Goal: Navigation & Orientation: Find specific page/section

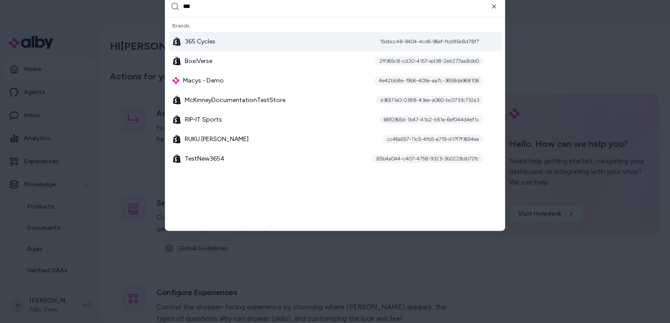
type input "***"
click at [276, 47] on div "365 Cycles 15dbcc48-9404-4cd6-96ef-fbd85e8d78f7" at bounding box center [335, 41] width 332 height 20
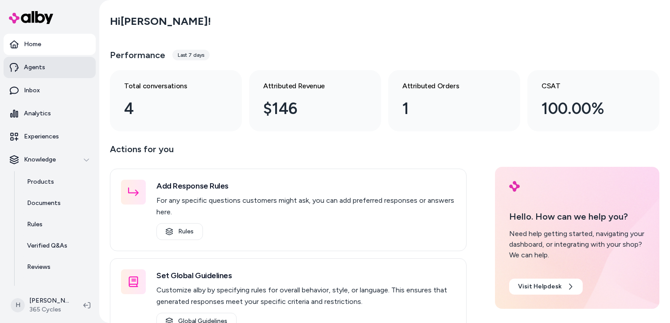
click at [52, 66] on link "Agents" at bounding box center [50, 67] width 92 height 21
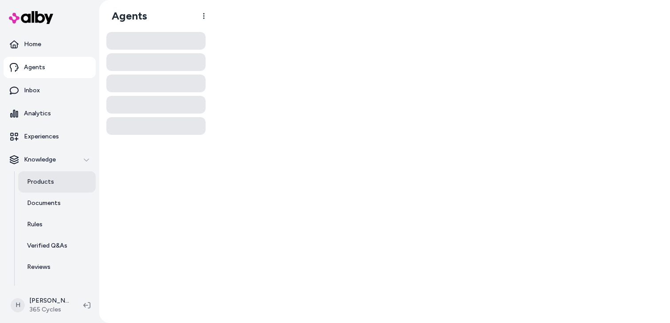
click at [46, 184] on p "Products" at bounding box center [40, 181] width 27 height 9
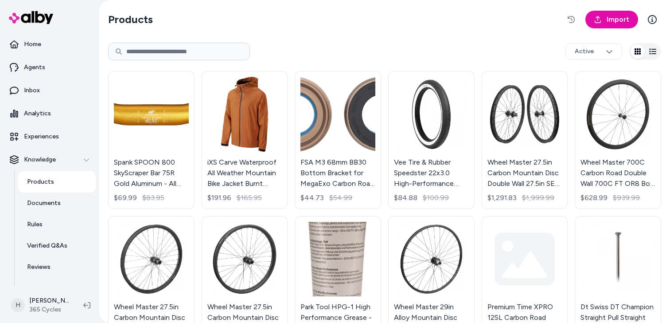
click at [46, 184] on p "Products" at bounding box center [40, 181] width 27 height 9
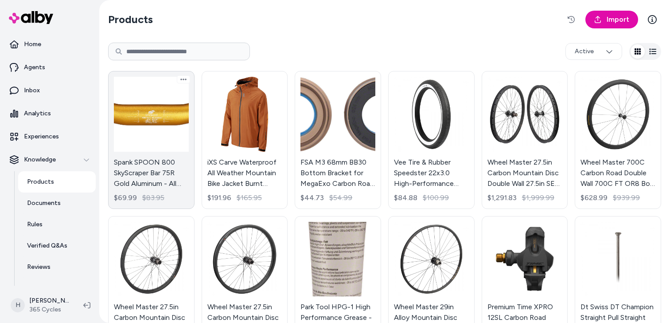
click at [147, 112] on link "Spank SPOON 800 SkyScraper Bar 75R Gold Aluminum - All Mountain Trail E-Bike $6…" at bounding box center [151, 140] width 86 height 138
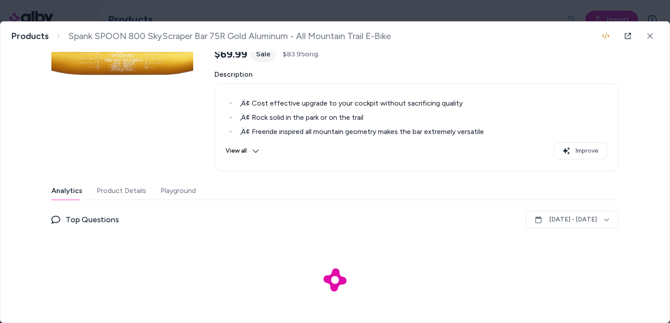
scroll to position [86, 0]
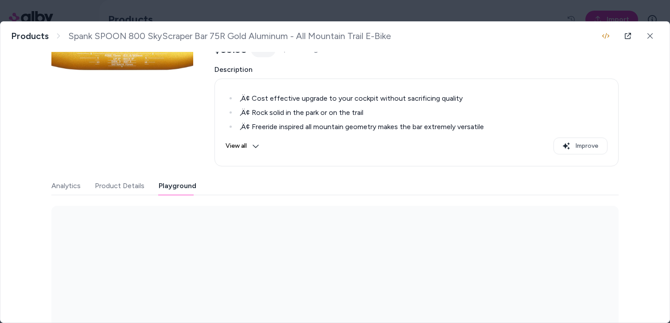
click at [170, 185] on button "Playground" at bounding box center [178, 186] width 38 height 18
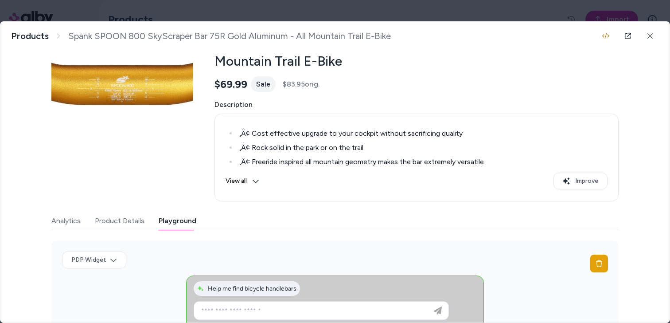
scroll to position [0, 0]
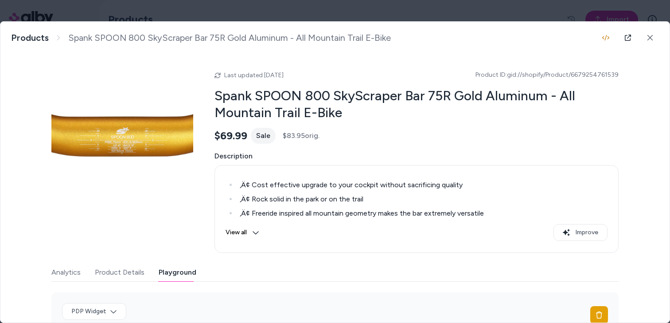
click at [297, 14] on body "Home Agents Inbox Analytics Experiences Knowledge Products Documents Rules Veri…" at bounding box center [335, 161] width 670 height 323
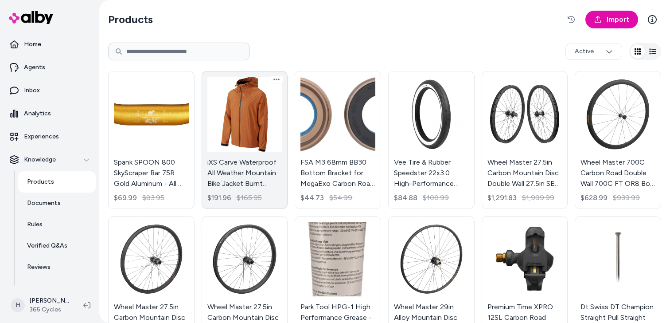
click at [245, 110] on link "iXS Carve Waterproof All Weather Mountain Bike Jacket Burnt Orange Large $191.9…" at bounding box center [245, 140] width 86 height 138
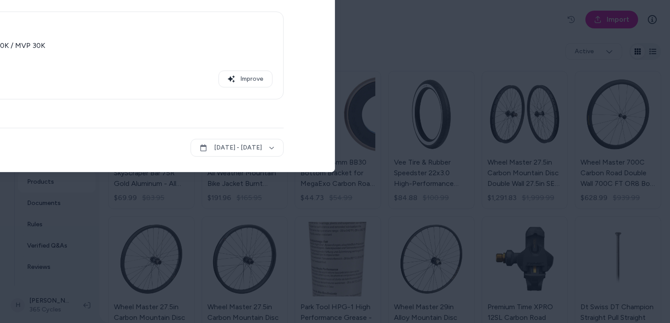
click at [275, 11] on body "Home Agents Inbox Analytics Experiences Knowledge Products Documents Rules Veri…" at bounding box center [335, 161] width 670 height 323
